Goal: Find specific page/section: Find specific page/section

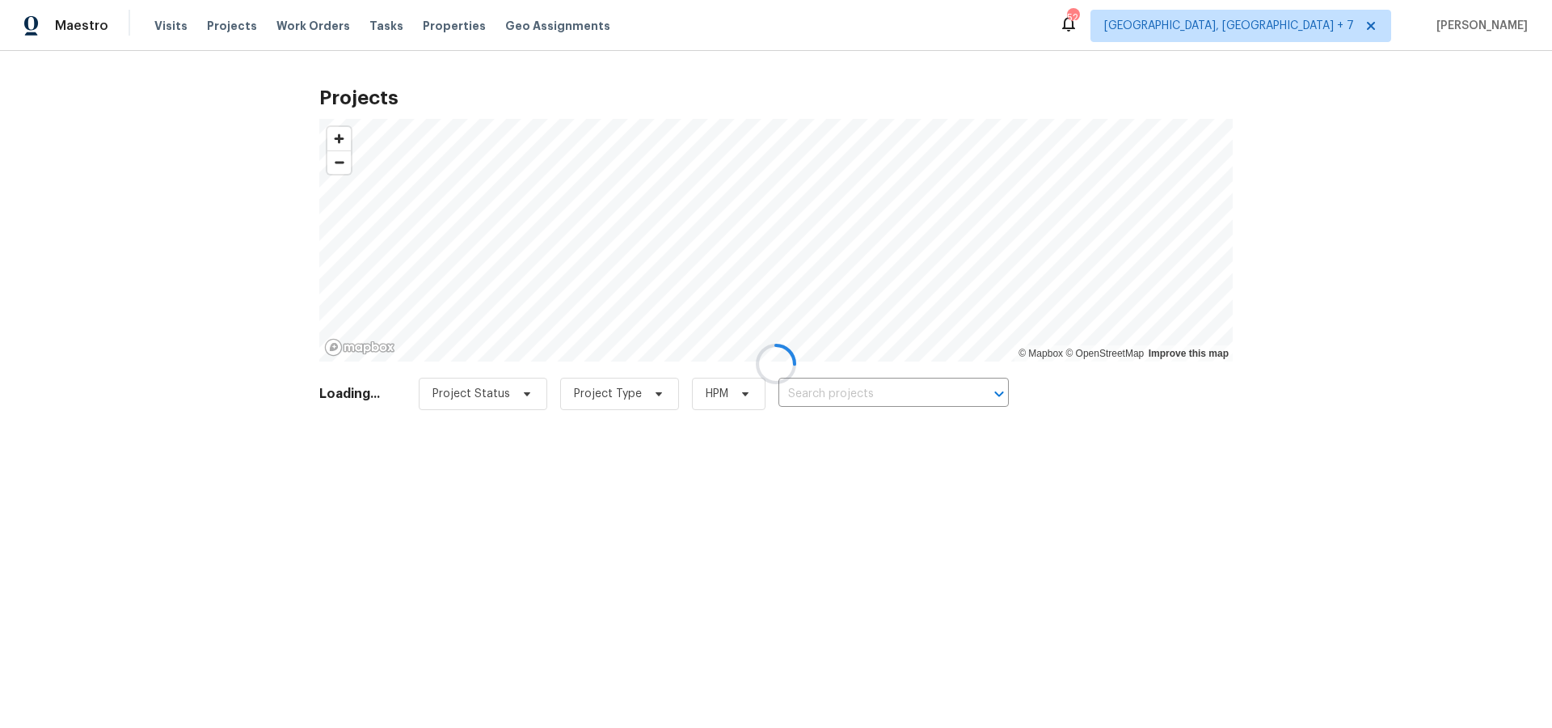
click at [815, 391] on div at bounding box center [776, 364] width 1552 height 728
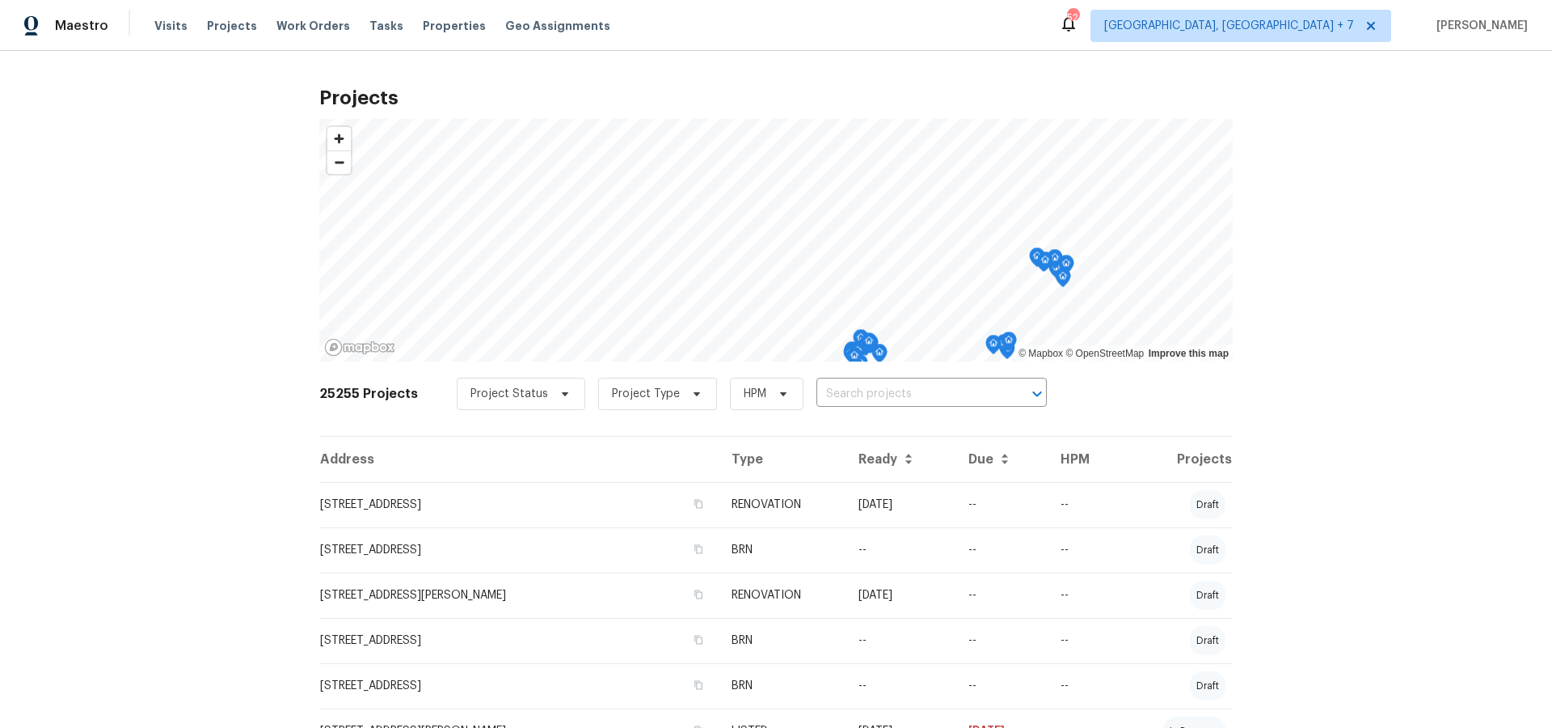
click at [817, 394] on input "text" at bounding box center [909, 394] width 185 height 25
type input "7228"
click at [902, 461] on li "[STREET_ADDRESS]" at bounding box center [923, 456] width 235 height 27
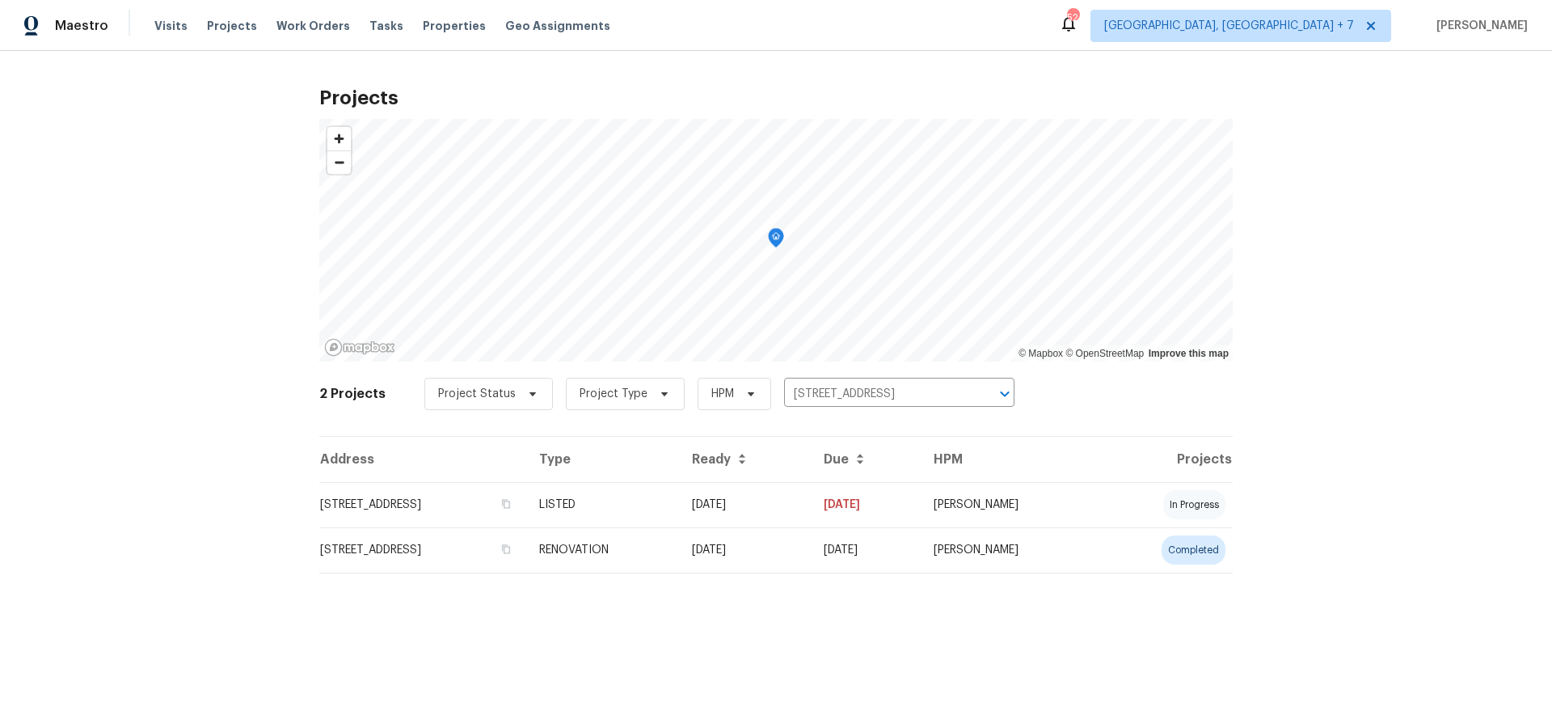
click at [386, 544] on td "[STREET_ADDRESS]" at bounding box center [422, 549] width 207 height 45
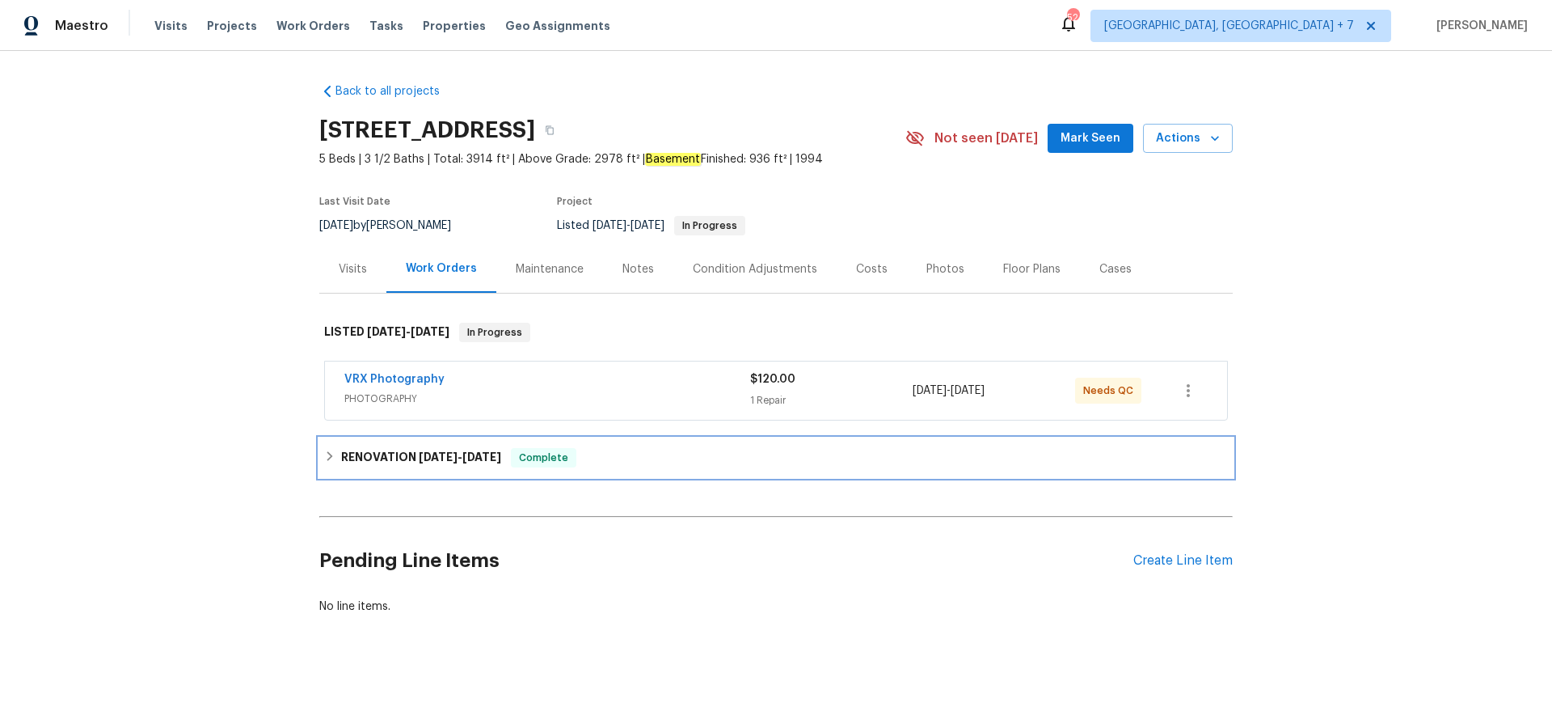
click at [416, 462] on h6 "RENOVATION [DATE] - [DATE]" at bounding box center [421, 457] width 160 height 19
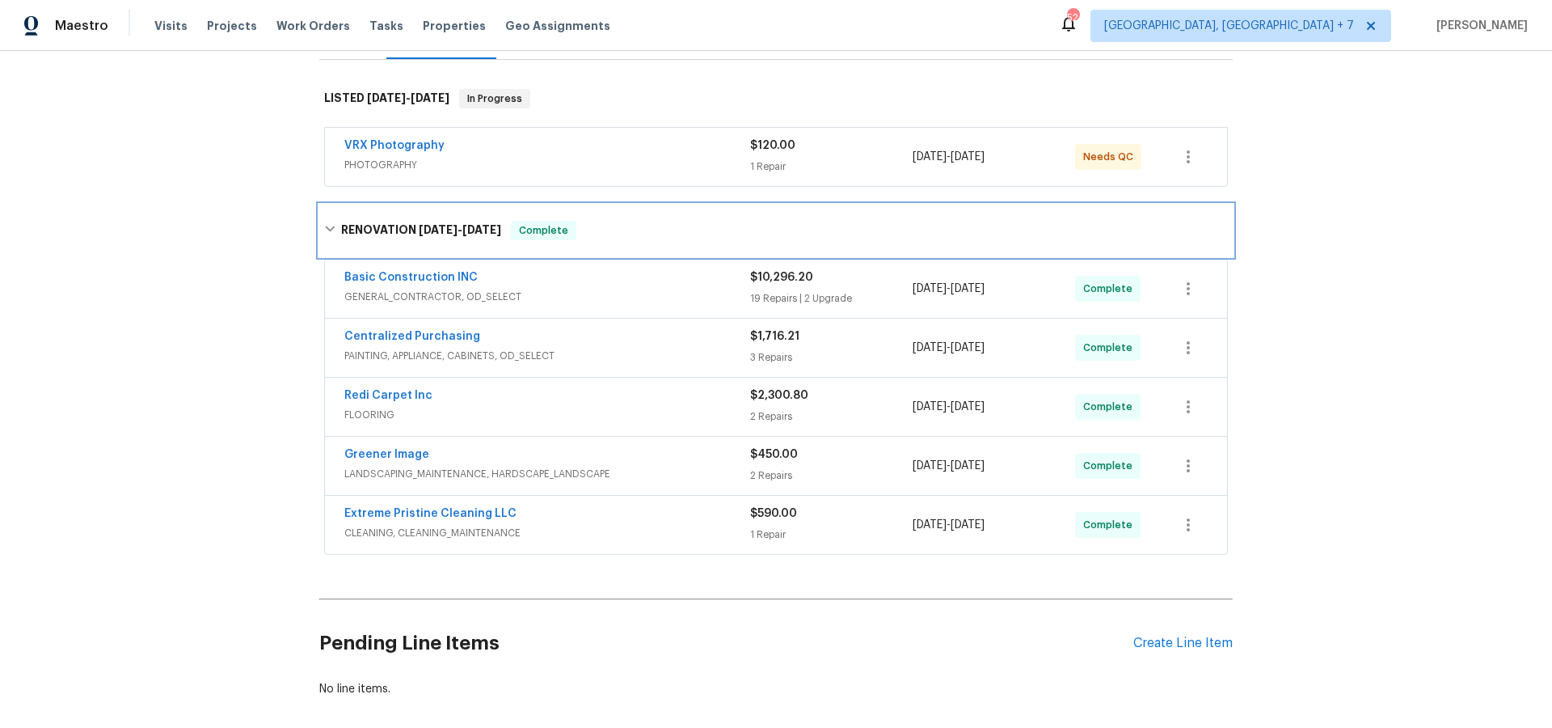
scroll to position [234, 0]
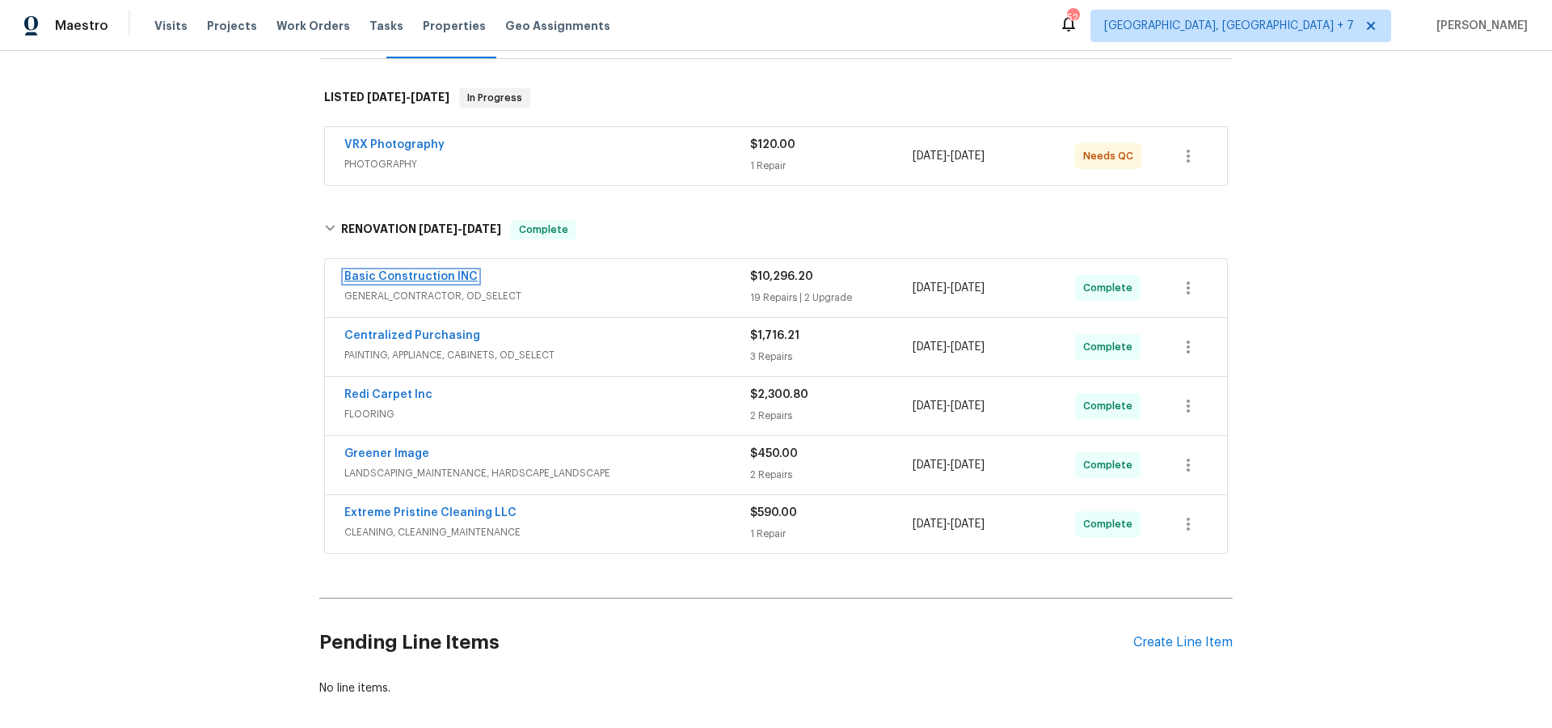
click at [414, 276] on link "Basic Construction INC" at bounding box center [410, 276] width 133 height 11
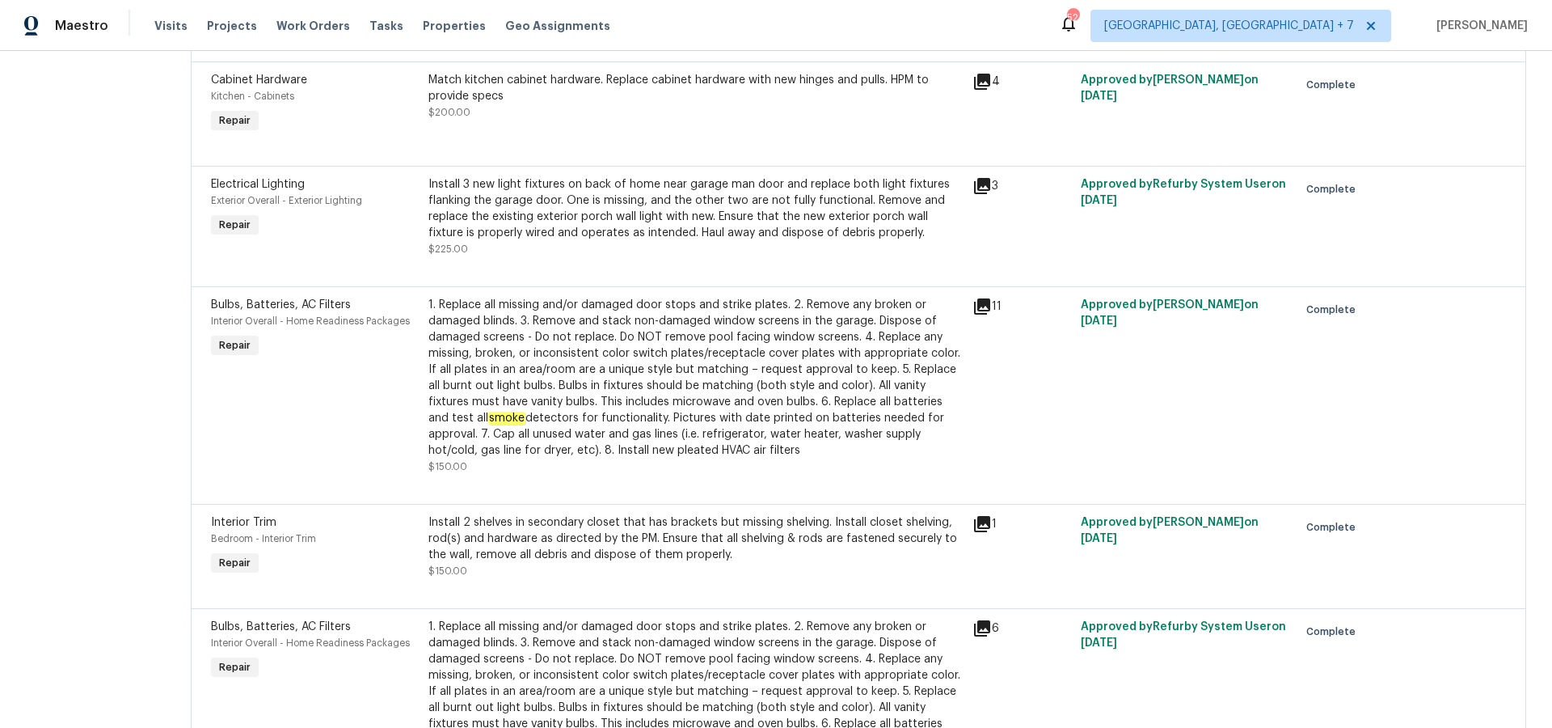
scroll to position [1043, 0]
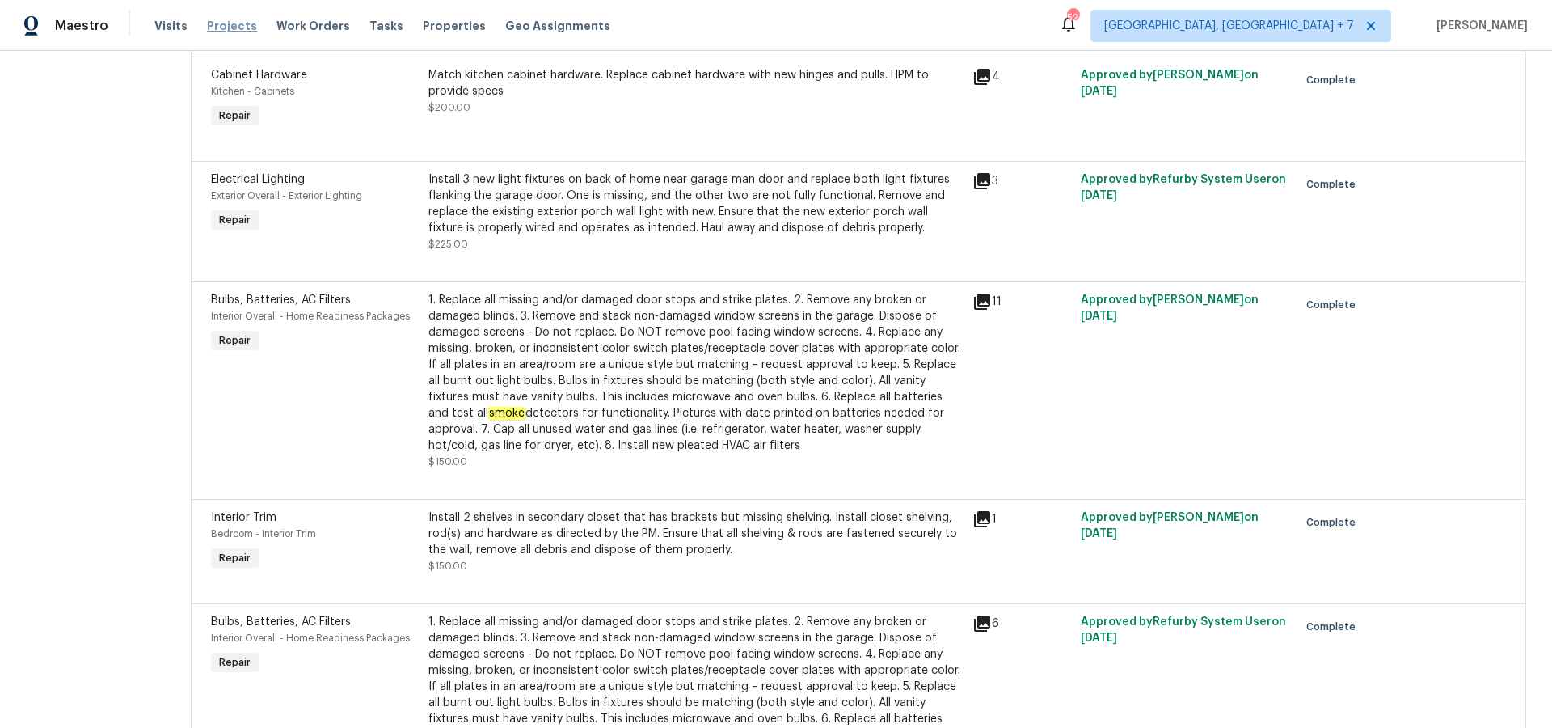
click at [234, 25] on span "Projects" at bounding box center [232, 26] width 50 height 16
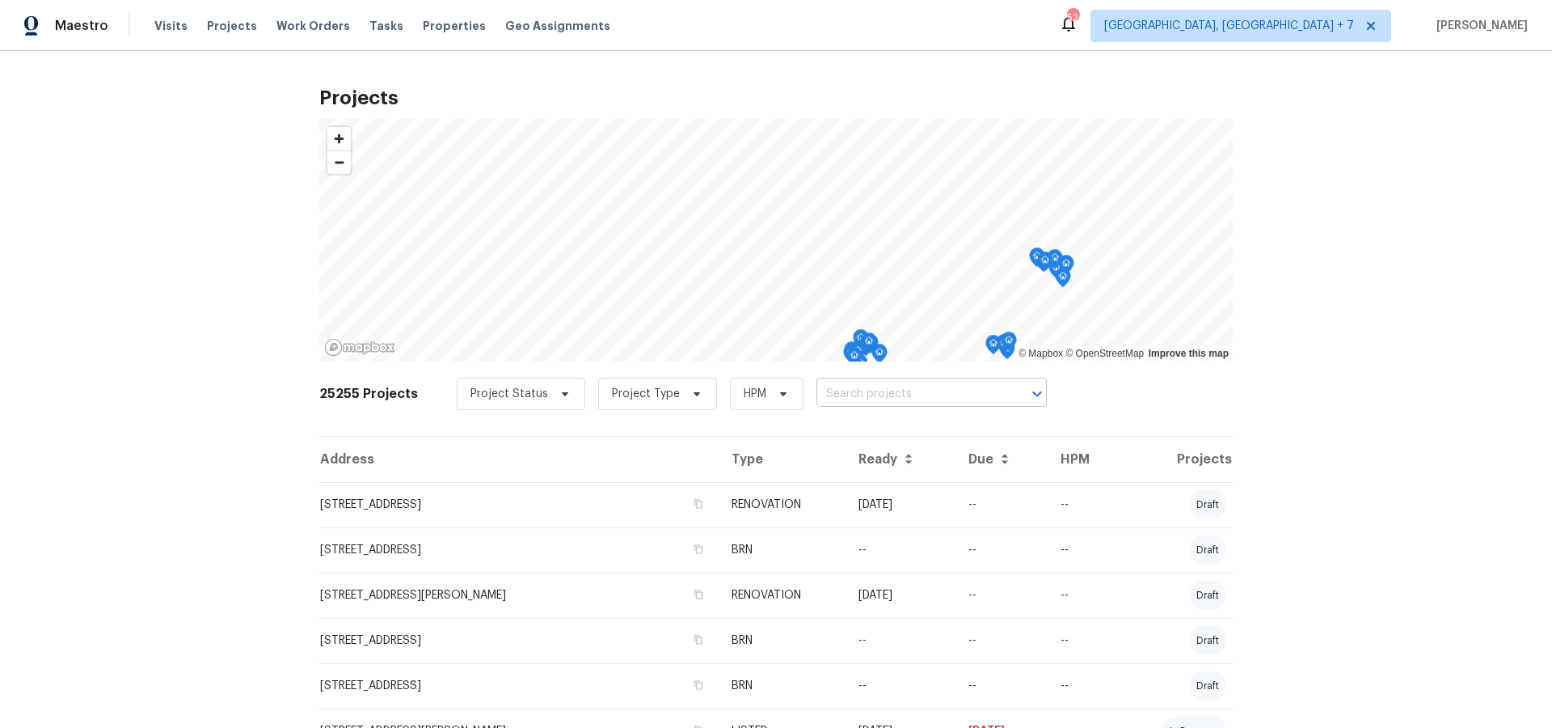
click at [855, 396] on input "text" at bounding box center [909, 394] width 185 height 25
type input "8259"
click at [859, 437] on li "[STREET_ADDRESS]" at bounding box center [923, 429] width 235 height 27
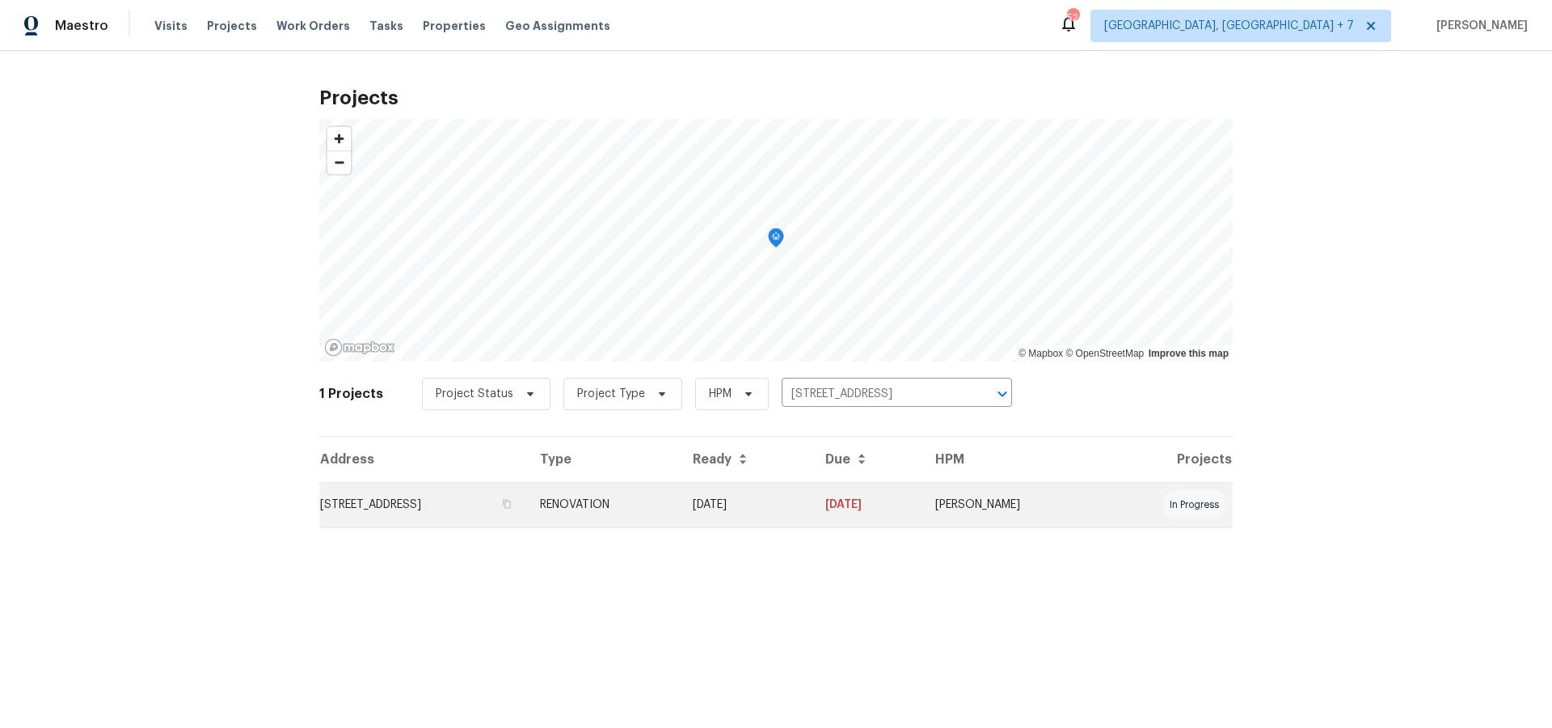
click at [504, 506] on td "[STREET_ADDRESS]" at bounding box center [423, 504] width 208 height 45
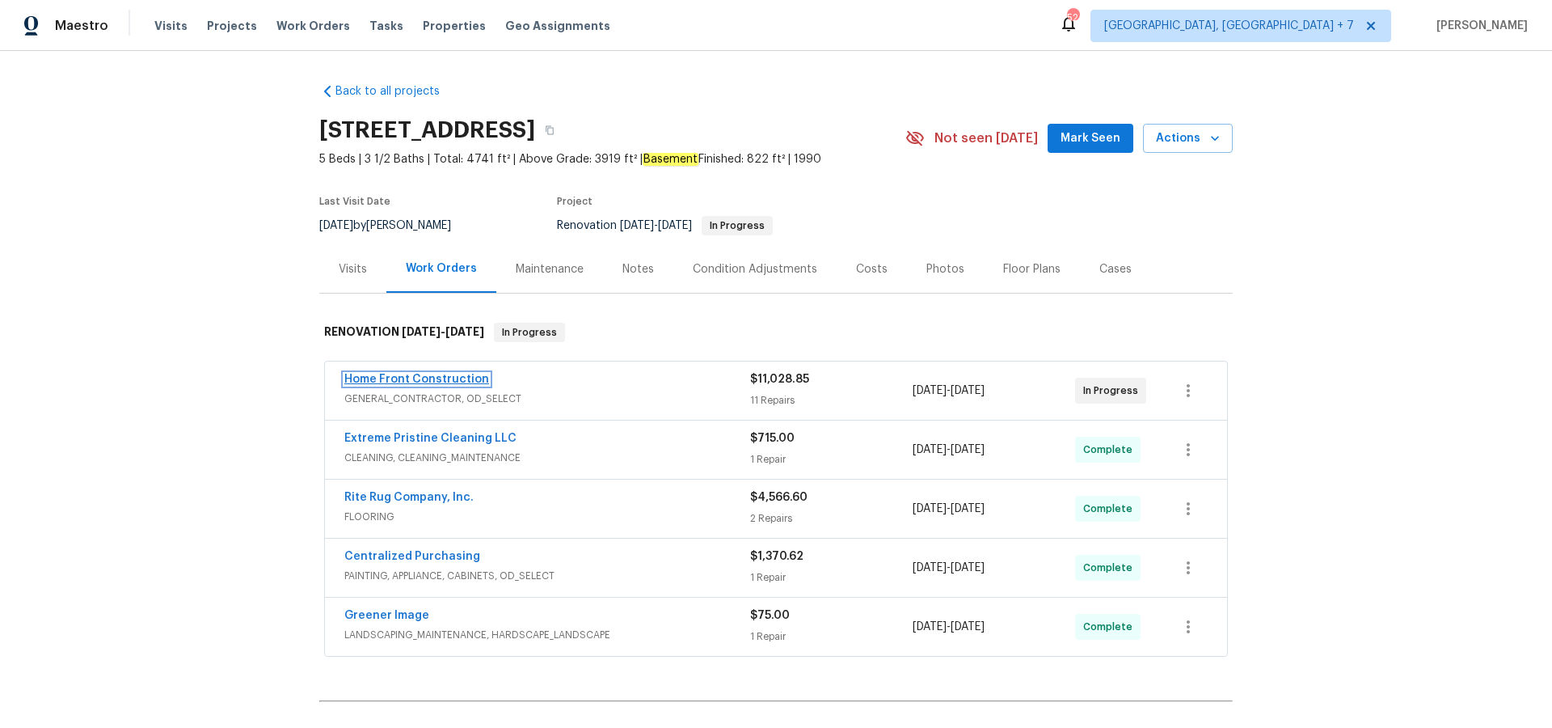
click at [430, 375] on link "Home Front Construction" at bounding box center [416, 378] width 145 height 11
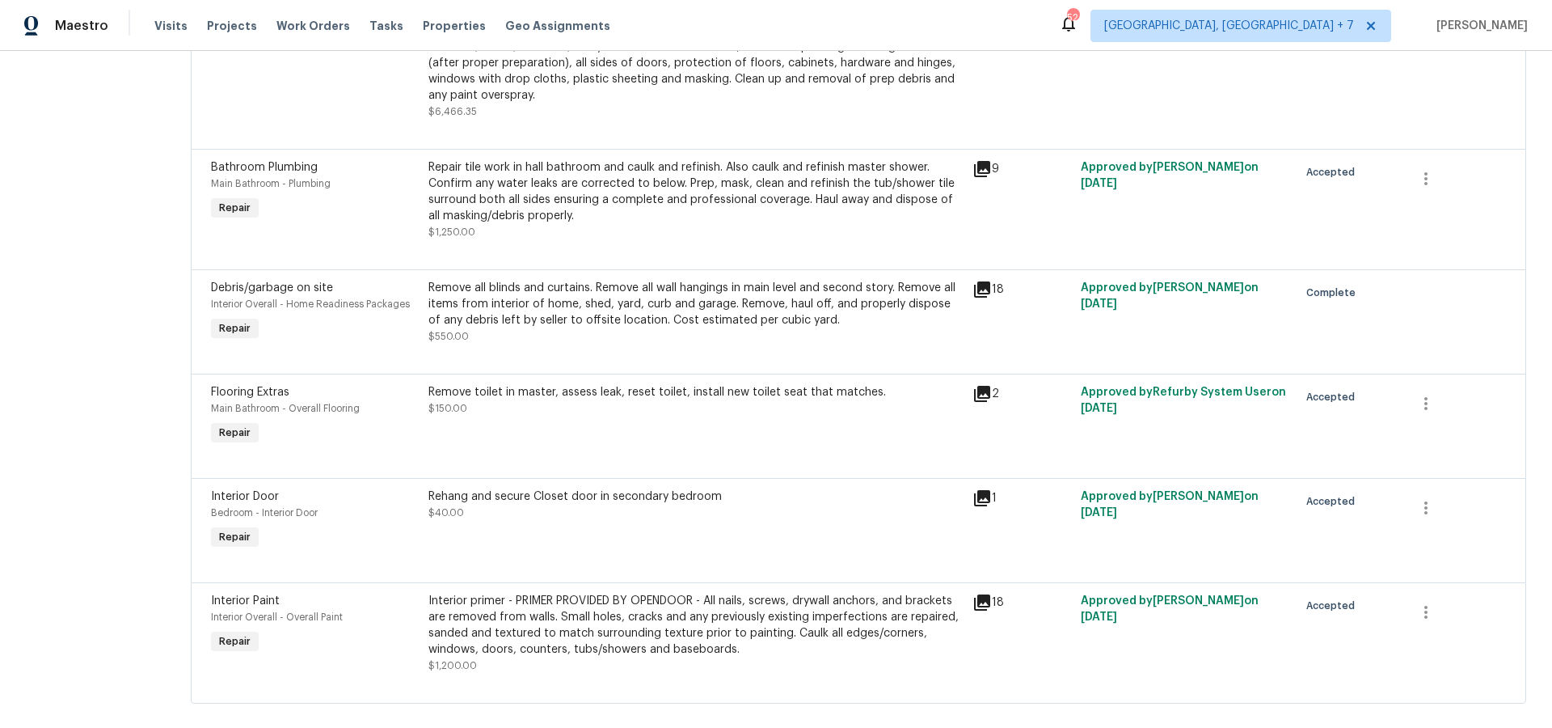
scroll to position [1068, 0]
